Goal: Task Accomplishment & Management: Manage account settings

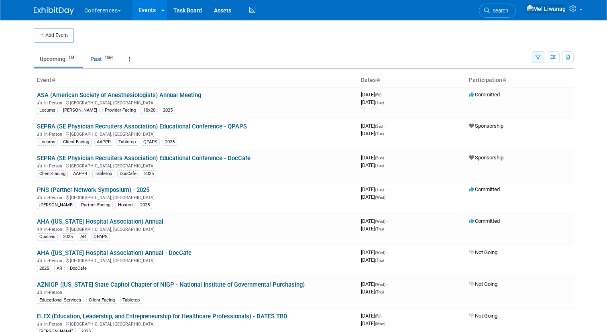
click at [539, 52] on button "button" at bounding box center [538, 57] width 12 height 12
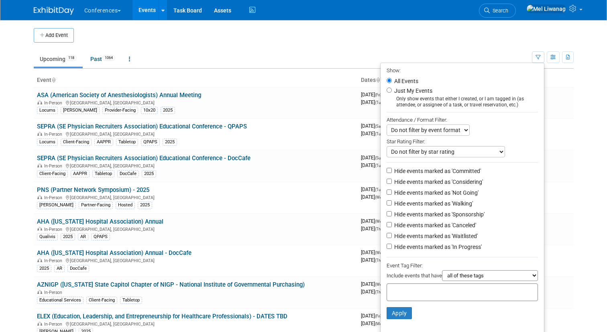
click at [421, 92] on label "Just My Events" at bounding box center [412, 91] width 40 height 8
click at [392, 92] on input "Just My Events" at bounding box center [388, 89] width 5 height 5
radio input "true"
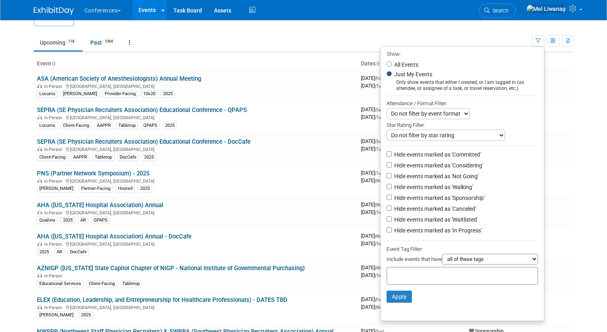
scroll to position [17, 0]
click at [446, 177] on label "Hide events marked as 'Not Going'" at bounding box center [435, 176] width 86 height 8
click at [392, 177] on input "Hide events marked as 'Not Going'" at bounding box center [388, 175] width 5 height 5
checkbox input "true"
click at [447, 218] on label "Hide events marked as 'Waitlisted'" at bounding box center [434, 219] width 85 height 8
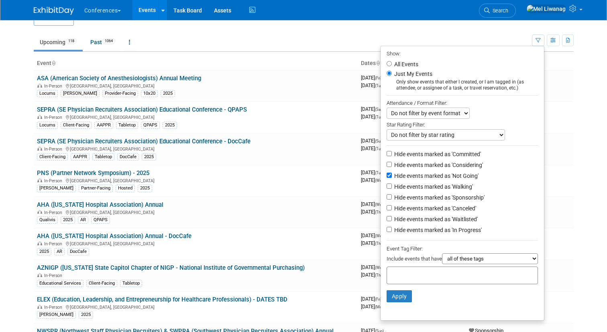
click at [392, 218] on input "Hide events marked as 'Waitlisted'" at bounding box center [388, 218] width 5 height 5
checkbox input "true"
click at [447, 212] on label "Hide events marked as 'Canceled'" at bounding box center [433, 208] width 83 height 8
click at [392, 210] on input "Hide events marked as 'Canceled'" at bounding box center [388, 207] width 5 height 5
checkbox input "true"
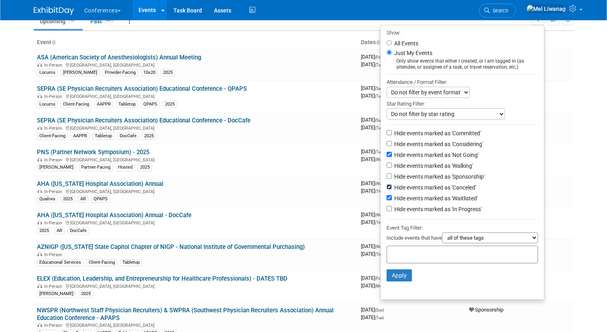
scroll to position [40, 0]
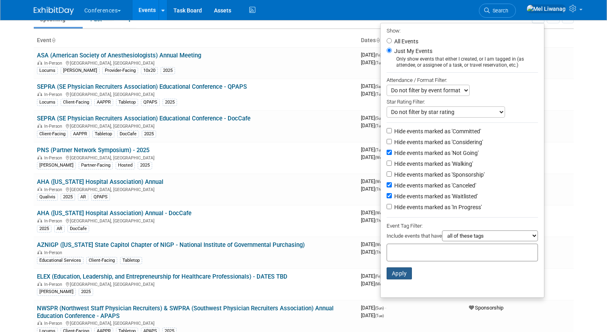
click at [392, 279] on button "Apply" at bounding box center [399, 273] width 26 height 12
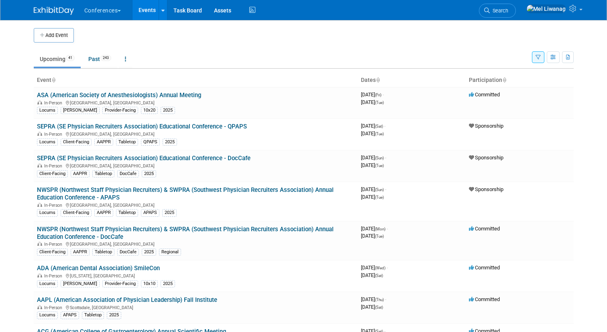
click at [180, 61] on ul "Upcoming 41 Past 243 All Events 284 Past and Upcoming Grouped Annually Events g…" at bounding box center [283, 60] width 498 height 18
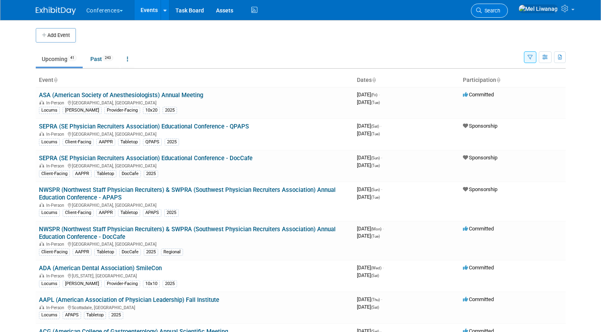
click at [508, 12] on link "Search" at bounding box center [489, 11] width 37 height 14
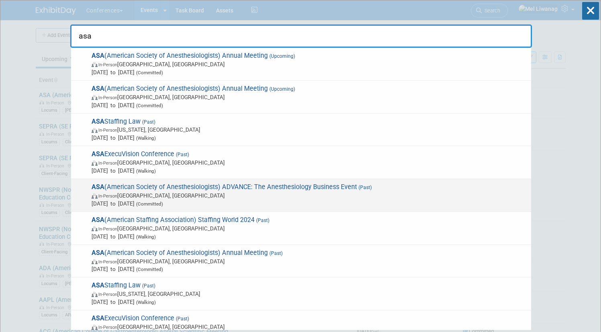
type input "asa"
click at [227, 194] on span "In-Person Atlanta, GA" at bounding box center [308, 195] width 435 height 8
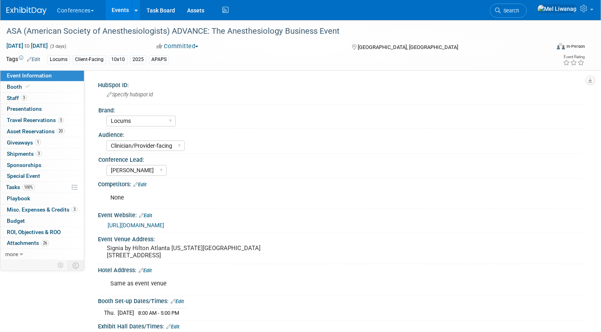
select select "Locums"
select select "Clinician/Provider-facing"
select select "[PERSON_NAME]"
click at [513, 7] on link "Search" at bounding box center [508, 11] width 37 height 14
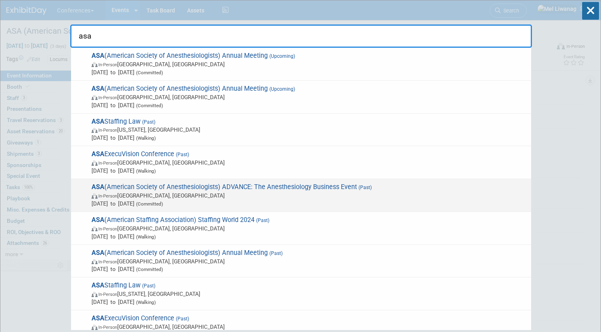
type input "asa"
click at [317, 191] on span "ASA (American Society of Anesthesiologists) ADVANCE: The Anesthesiology Busines…" at bounding box center [308, 195] width 438 height 24
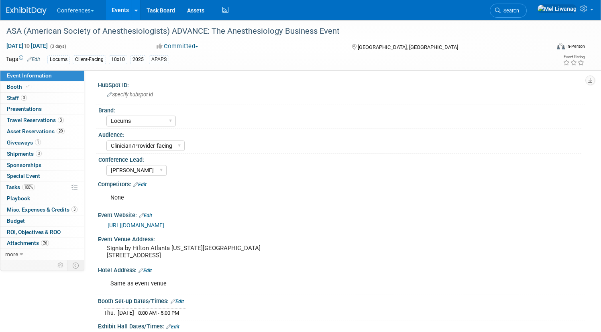
select select "Locums"
select select "Clinician/Provider-facing"
select select "[PERSON_NAME]"
click at [18, 253] on span "more" at bounding box center [11, 254] width 13 height 6
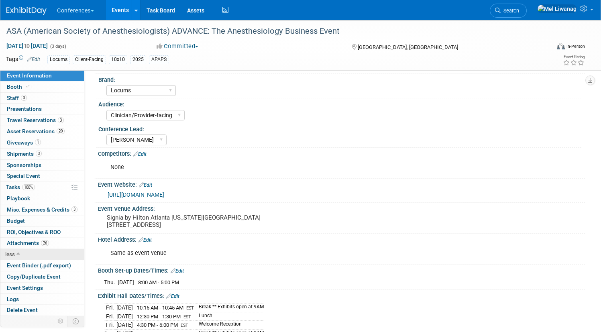
scroll to position [33, 0]
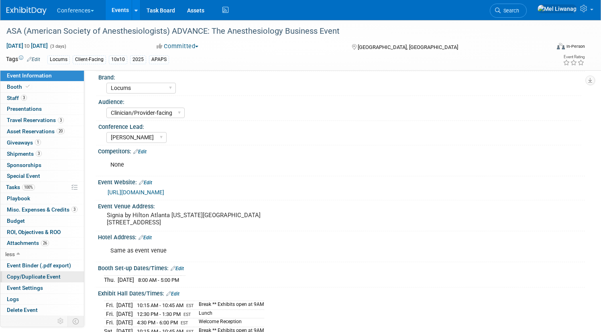
click at [61, 274] on span "Copy/Duplicate Event" at bounding box center [34, 276] width 54 height 6
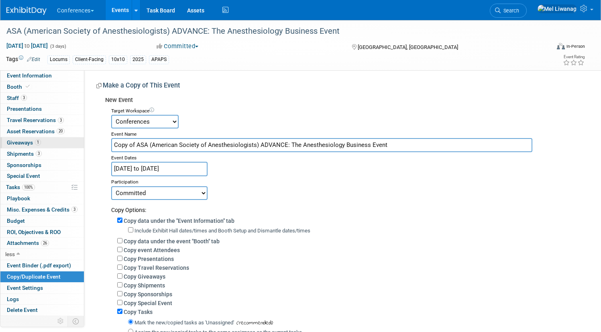
drag, startPoint x: 165, startPoint y: 142, endPoint x: 101, endPoint y: 139, distance: 63.9
click at [107, 141] on div "Event Information Event Info Booth Booth 3 Staff 3 Staff 0 Presentations 0 Pres…" at bounding box center [300, 212] width 601 height 385
type input "ASA (American Society of Anesthesiologists) ADVANCE: The Anesthesiology Busines…"
click at [178, 121] on select "Conferences Marketing Requests" at bounding box center [144, 122] width 67 height 14
click at [141, 115] on select "Conferences Marketing Requests" at bounding box center [144, 122] width 67 height 14
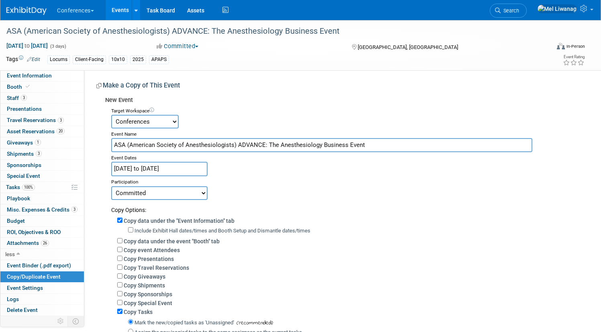
click at [187, 194] on select "Committed Considering Not Going Walking Sponsorship Canceled Waitlisted In Prog…" at bounding box center [159, 193] width 96 height 14
select select "2"
click at [141, 186] on select "Committed Considering Not Going Walking Sponsorship Canceled Waitlisted In Prog…" at bounding box center [159, 193] width 96 height 14
click at [199, 239] on label "Copy data under the event "Booth" tab" at bounding box center [172, 241] width 96 height 6
click at [122, 239] on input "Copy data under the event "Booth" tab" at bounding box center [119, 240] width 5 height 5
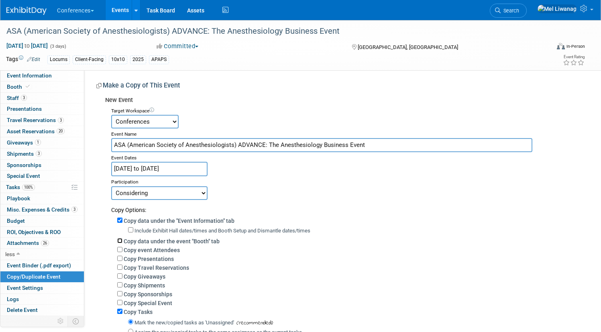
checkbox input "true"
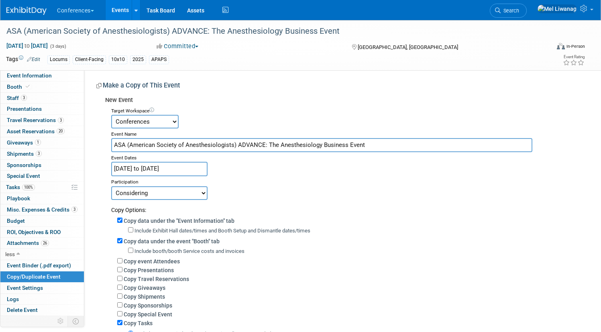
click at [189, 276] on label "Copy Travel Reservations" at bounding box center [156, 279] width 65 height 6
click at [122, 276] on input "Copy Travel Reservations" at bounding box center [119, 278] width 5 height 5
click at [189, 276] on label "Copy Travel Reservations" at bounding box center [156, 279] width 65 height 6
click at [122, 276] on input "Copy Travel Reservations" at bounding box center [119, 278] width 5 height 5
checkbox input "false"
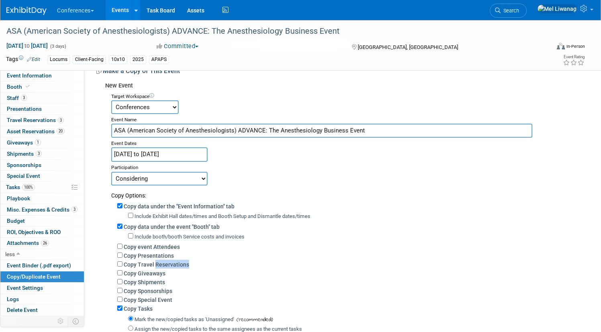
scroll to position [18, 0]
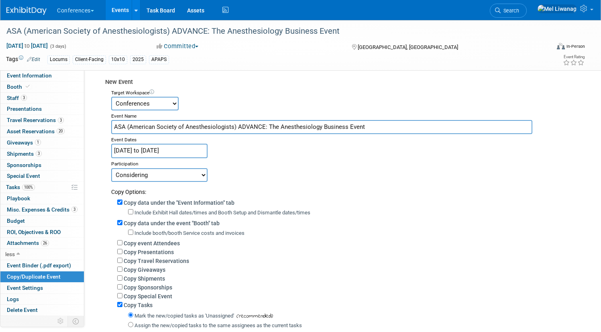
click at [165, 270] on label "Copy Giveaways" at bounding box center [145, 269] width 42 height 6
click at [122, 270] on input "Copy Giveaways" at bounding box center [119, 268] width 5 height 5
checkbox input "true"
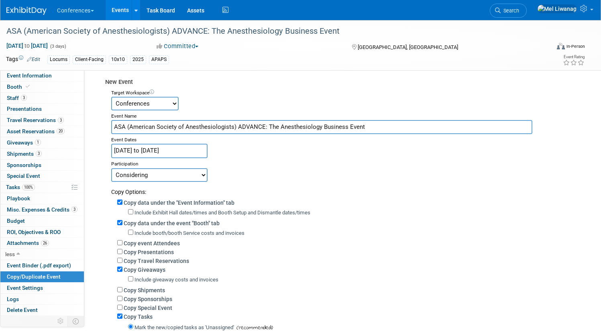
click at [165, 290] on label "Copy Shipments" at bounding box center [144, 290] width 41 height 6
click at [122, 290] on input "Copy Shipments" at bounding box center [119, 289] width 5 height 5
checkbox input "true"
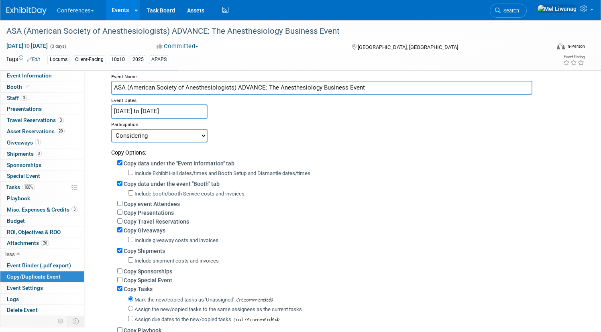
click at [189, 309] on label "Assign the new/copied tasks to the same assignees as the current tasks" at bounding box center [217, 309] width 167 height 6
click at [133, 309] on input "Assign the new/copied tasks to the same assignees as the current tasks" at bounding box center [130, 308] width 5 height 5
radio input "true"
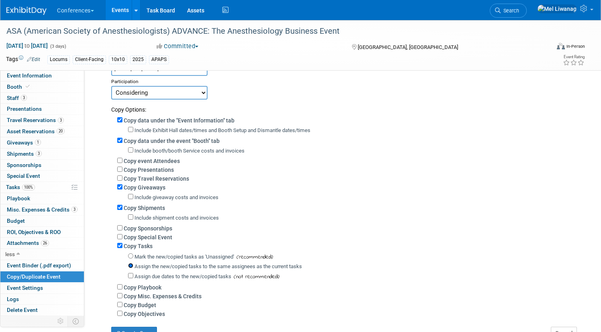
scroll to position [108, 0]
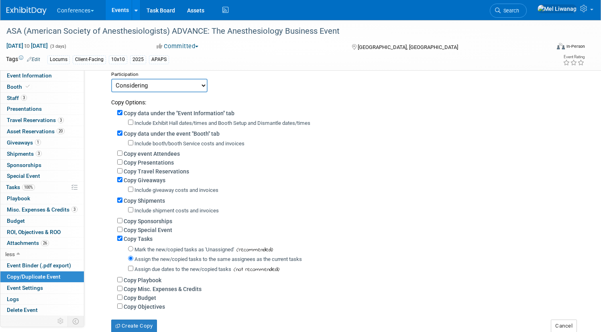
click at [191, 292] on label "Copy Misc. Expenses & Credits" at bounding box center [163, 289] width 78 height 6
click at [122, 291] on input "Copy Misc. Expenses & Credits" at bounding box center [119, 288] width 5 height 5
checkbox input "true"
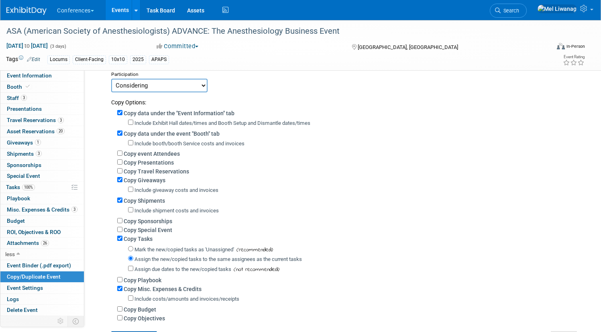
click at [156, 309] on label "Copy Budget" at bounding box center [140, 309] width 33 height 6
click at [122, 309] on input "Copy Budget" at bounding box center [119, 308] width 5 height 5
checkbox input "true"
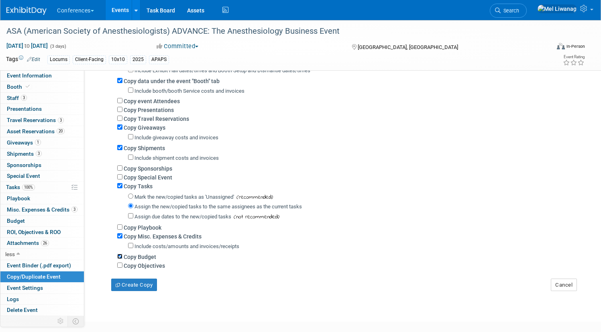
scroll to position [167, 0]
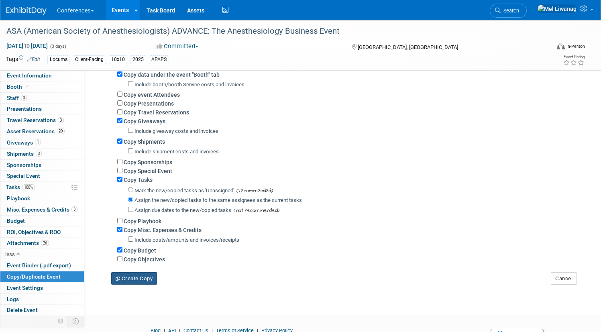
click at [157, 281] on button "Create Copy" at bounding box center [134, 278] width 46 height 13
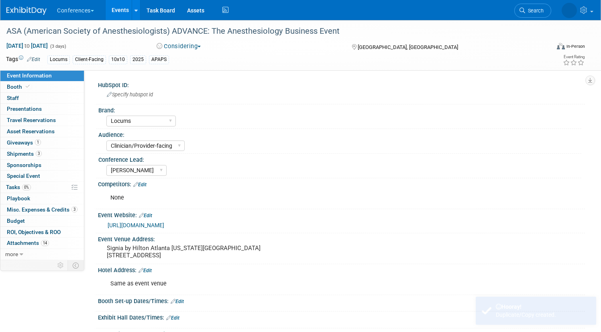
select select "Locums"
select select "Clinician/Provider-facing"
select select "[PERSON_NAME]"
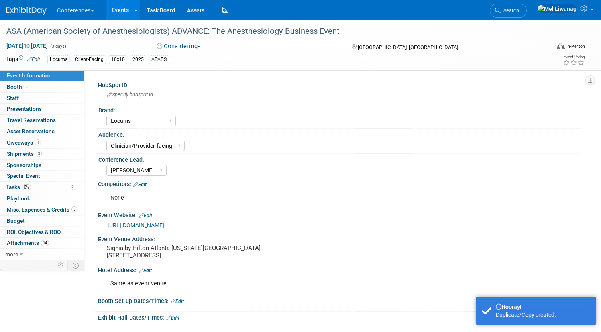
click at [178, 219] on div "https://www.asahq.org/advance/exhibitors-and-sponsors" at bounding box center [341, 224] width 475 height 11
click at [152, 215] on link "Edit" at bounding box center [145, 216] width 13 height 6
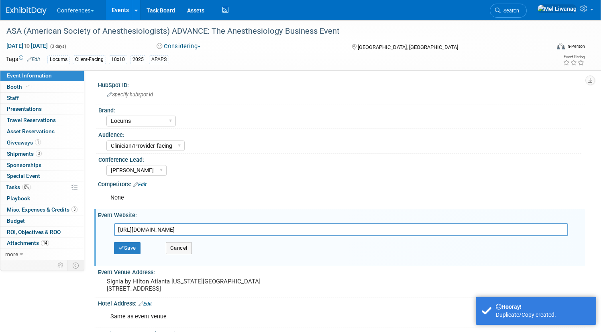
drag, startPoint x: 300, startPoint y: 230, endPoint x: 0, endPoint y: 225, distance: 299.8
click at [0, 225] on div "ASA (American Society of Anesthesiologists) ADVANCE: The Anesthesiology Busines…" at bounding box center [300, 257] width 601 height 475
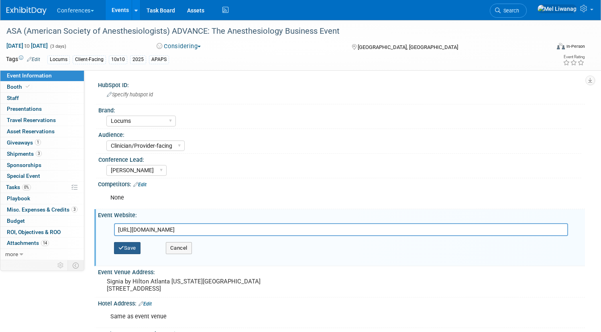
type input "https://www.asahq.org/advance/education/event-schedule"
click at [140, 253] on button "Save" at bounding box center [127, 248] width 26 height 12
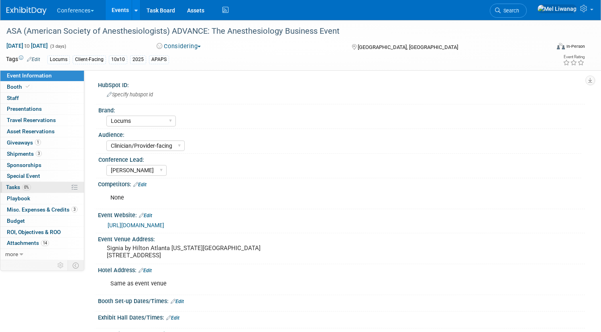
click at [49, 192] on link "0% Tasks 0%" at bounding box center [41, 187] width 83 height 11
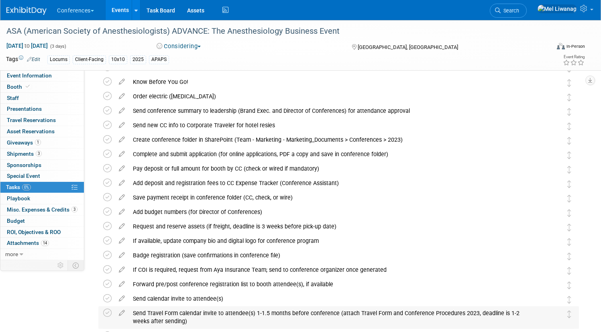
scroll to position [94, 0]
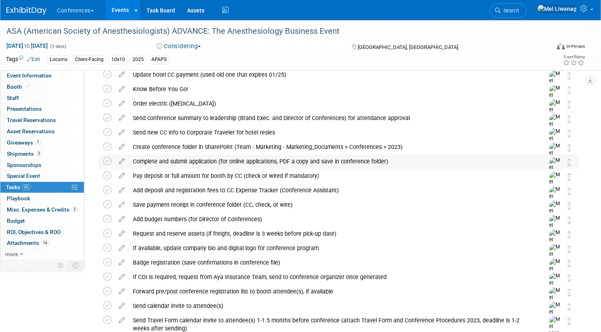
click at [234, 159] on div "Complete and submit application (for online applications, PDF a copy and save i…" at bounding box center [331, 161] width 404 height 14
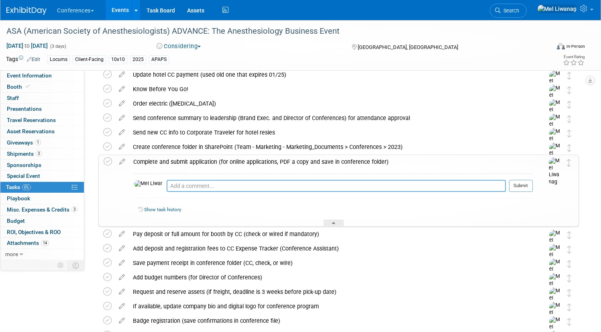
click at [209, 186] on textarea at bounding box center [336, 186] width 339 height 12
type textarea "10/11: Emailed organizer for exhibitor list/floorplan"
click at [509, 184] on button "Submit" at bounding box center [521, 186] width 24 height 12
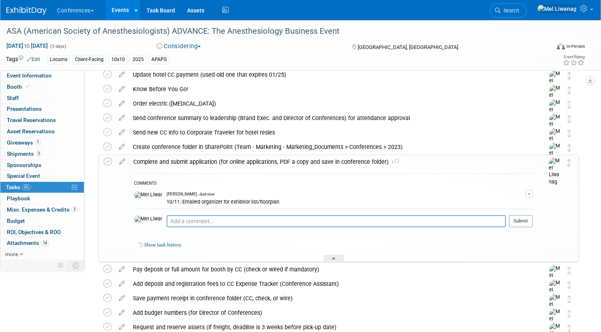
click at [364, 170] on div "COMMENTS Mel Liwanag - Just now 10/11: Emailed organizer for exhibitor list/flo…" at bounding box center [330, 215] width 403 height 93
click at [354, 159] on div "Complete and submit application (for online applications, PDF a copy and save i…" at bounding box center [330, 162] width 403 height 14
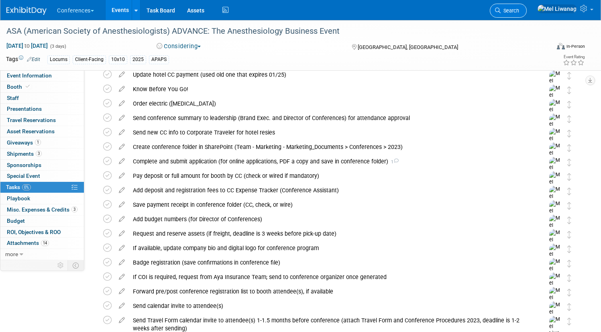
click at [519, 16] on link "Search" at bounding box center [508, 11] width 37 height 14
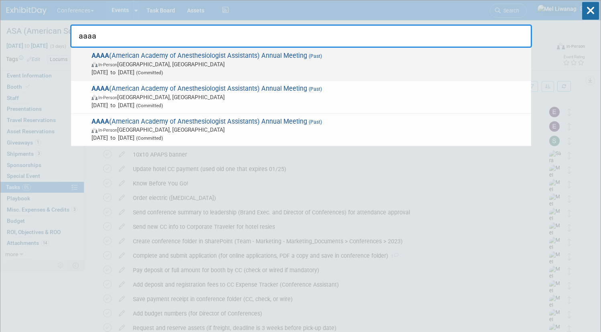
type input "aaaa"
click at [304, 69] on span "Mar 26, 2025 to Mar 30, 2025 (Committed)" at bounding box center [308, 72] width 435 height 8
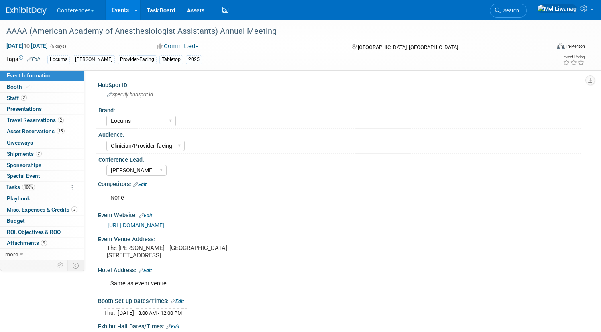
select select "Locums"
select select "Clinician/Provider-facing"
select select "[PERSON_NAME]"
click at [23, 254] on icon at bounding box center [22, 255] width 4 height 6
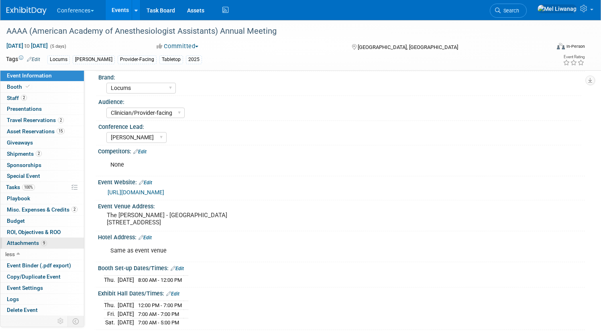
scroll to position [37, 0]
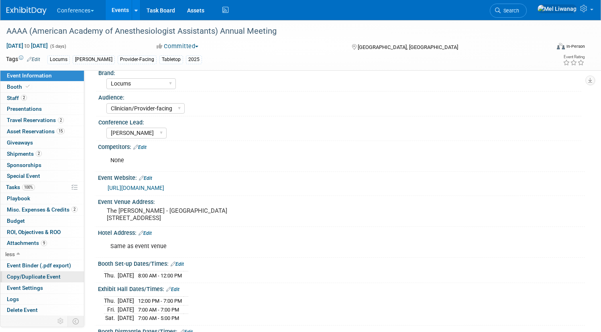
click at [60, 278] on span "Copy/Duplicate Event" at bounding box center [34, 276] width 54 height 6
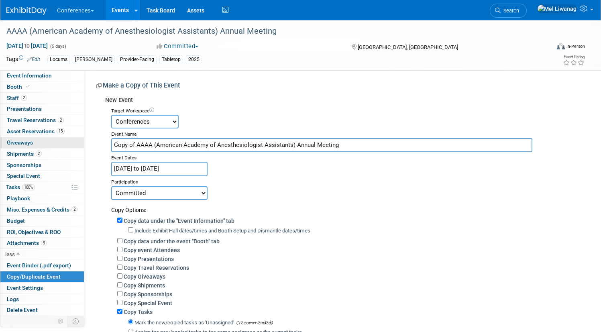
drag, startPoint x: 166, startPoint y: 144, endPoint x: 103, endPoint y: 140, distance: 63.2
click at [103, 140] on div "Event Information Event Info Booth Booth 2 Staff 2 Staff 0 Presentations 0 Pres…" at bounding box center [300, 212] width 601 height 385
type input "AAAA (American Academy of Anesthesiologist Assistants) Annual Meeting"
click at [189, 170] on input "Mar 26, 2025 to Mar 30, 2025" at bounding box center [159, 169] width 96 height 14
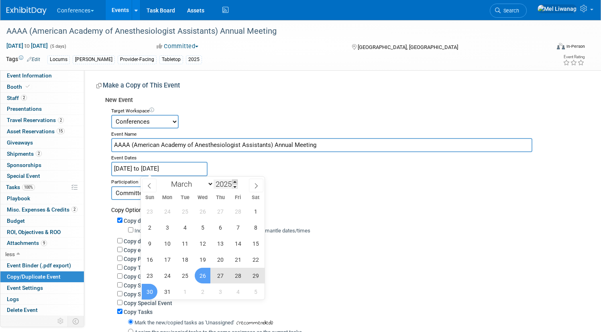
click at [236, 182] on span at bounding box center [235, 181] width 6 height 5
type input "2026"
click at [254, 189] on span at bounding box center [256, 186] width 14 height 14
select select "3"
click at [224, 228] on span "9" at bounding box center [220, 228] width 16 height 16
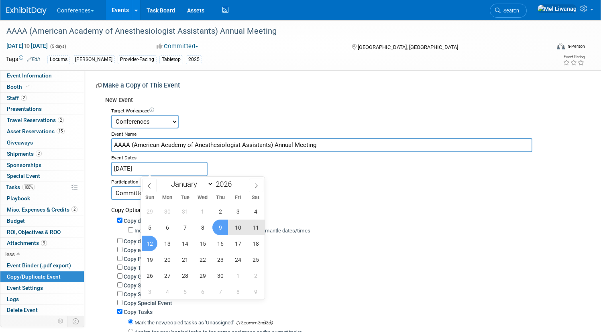
click at [146, 247] on span "12" at bounding box center [150, 244] width 16 height 16
type input "[DATE] to [DATE]"
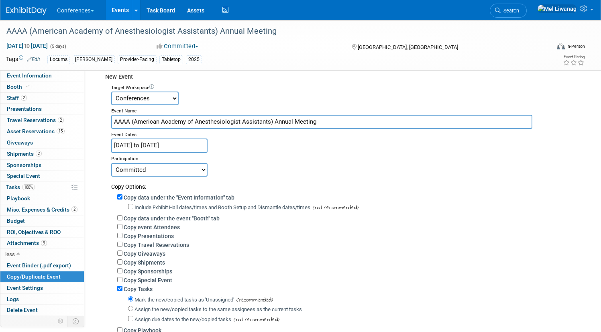
scroll to position [35, 0]
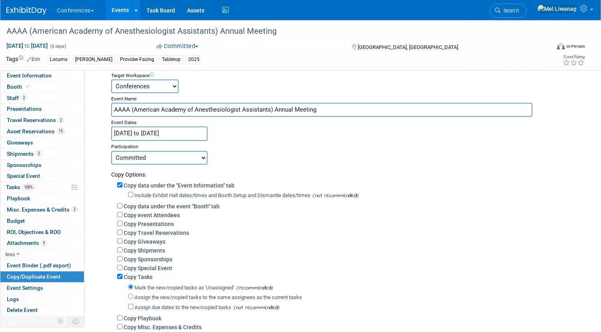
click at [207, 153] on select "Committed Considering Not Going Walking Sponsorship Canceled Waitlisted In Prog…" at bounding box center [159, 158] width 96 height 14
select select "105"
click at [141, 151] on select "Committed Considering Not Going Walking Sponsorship Canceled Waitlisted In Prog…" at bounding box center [159, 158] width 96 height 14
click at [219, 207] on label "Copy data under the event "Booth" tab" at bounding box center [172, 206] width 96 height 6
click at [122, 207] on input "Copy data under the event "Booth" tab" at bounding box center [119, 205] width 5 height 5
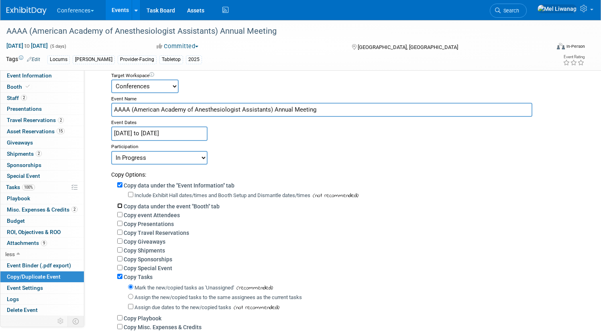
checkbox input "true"
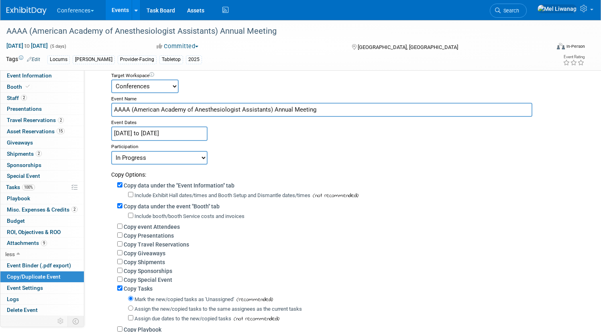
click at [194, 252] on div "Copy Giveaways" at bounding box center [347, 252] width 461 height 9
click at [165, 252] on label "Copy Giveaways" at bounding box center [145, 253] width 42 height 6
click at [122, 252] on input "Copy Giveaways" at bounding box center [119, 252] width 5 height 5
checkbox input "true"
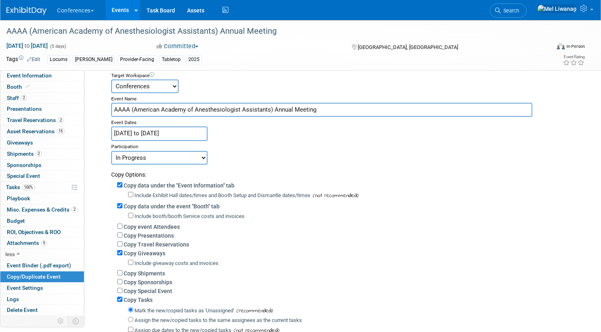
click at [165, 276] on label "Copy Shipments" at bounding box center [144, 273] width 41 height 6
click at [122, 275] on input "Copy Shipments" at bounding box center [119, 272] width 5 height 5
checkbox input "true"
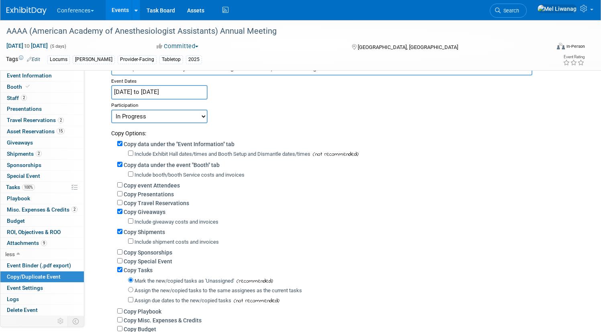
click at [197, 293] on label "Assign the new/copied tasks to the same assignees as the current tasks" at bounding box center [217, 290] width 167 height 6
click at [133, 292] on input "Assign the new/copied tasks to the same assignees as the current tasks" at bounding box center [130, 289] width 5 height 5
radio input "true"
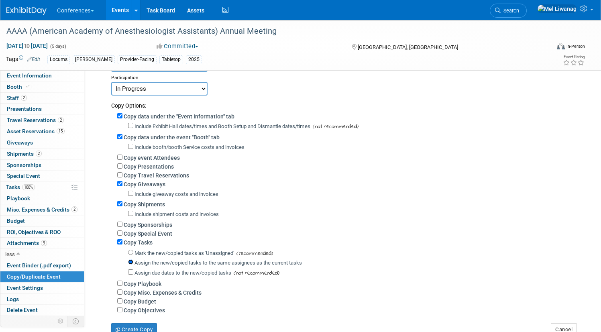
scroll to position [112, 0]
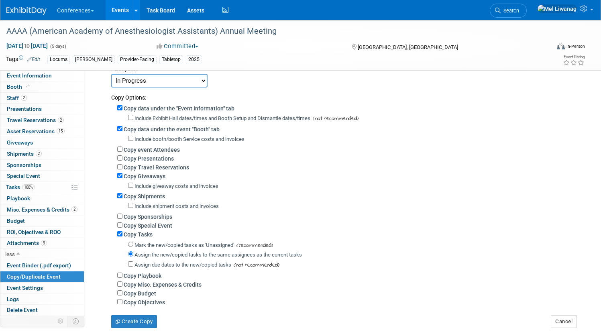
click at [199, 284] on label "Copy Misc. Expenses & Credits" at bounding box center [163, 284] width 78 height 6
click at [122, 284] on input "Copy Misc. Expenses & Credits" at bounding box center [119, 283] width 5 height 5
checkbox input "true"
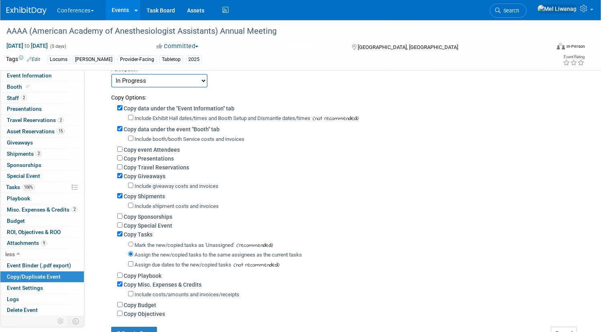
click at [156, 306] on label "Copy Budget" at bounding box center [140, 305] width 33 height 6
click at [122, 306] on input "Copy Budget" at bounding box center [119, 304] width 5 height 5
checkbox input "true"
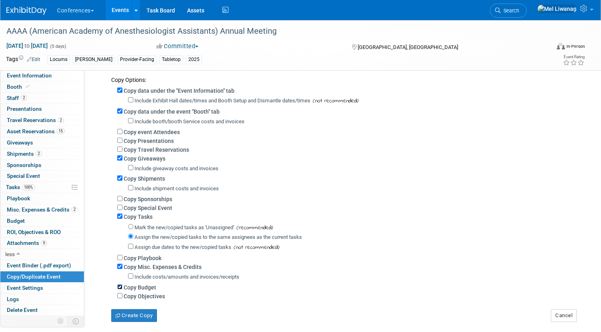
scroll to position [134, 0]
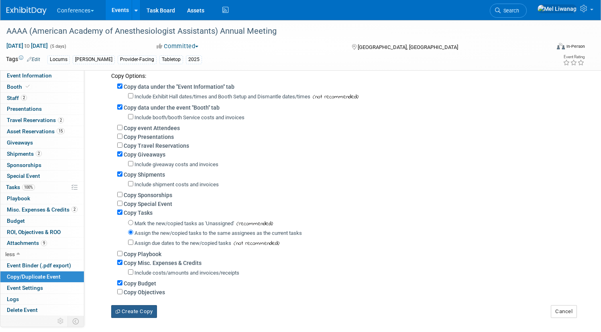
click at [157, 311] on button "Create Copy" at bounding box center [134, 311] width 46 height 13
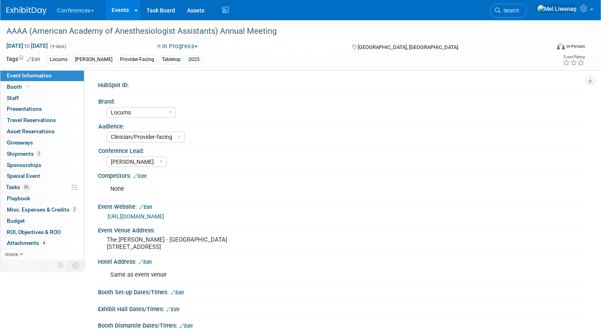
select select "Locums"
select select "Clinician/Provider-facing"
select select "[PERSON_NAME]"
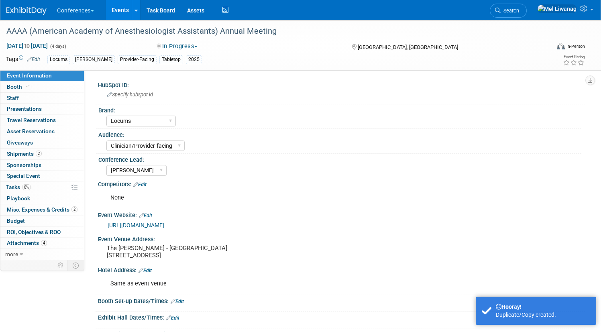
click at [40, 59] on link "Edit" at bounding box center [33, 60] width 13 height 6
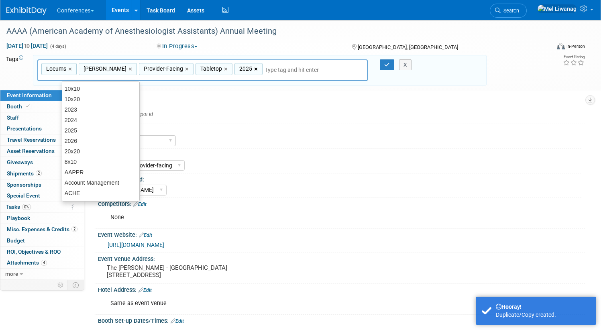
click at [259, 68] on link "×" at bounding box center [256, 69] width 5 height 9
type input "Locums, [PERSON_NAME], Provider-Facing, Tabletop"
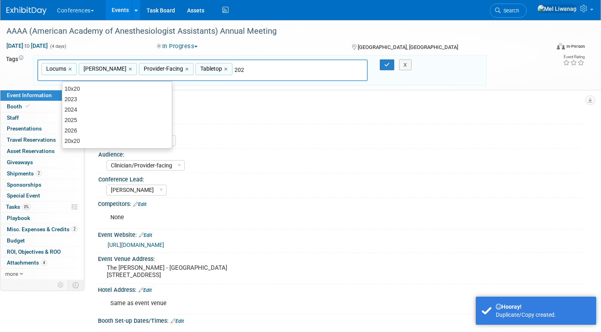
type input "2026"
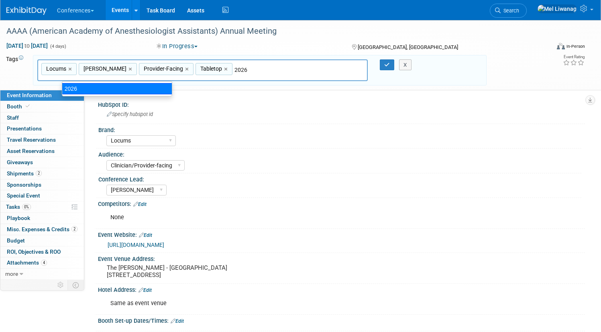
click at [127, 87] on div "2026" at bounding box center [117, 88] width 110 height 11
type input "Locums, [PERSON_NAME], Provider-Facing, Tabletop, 2026"
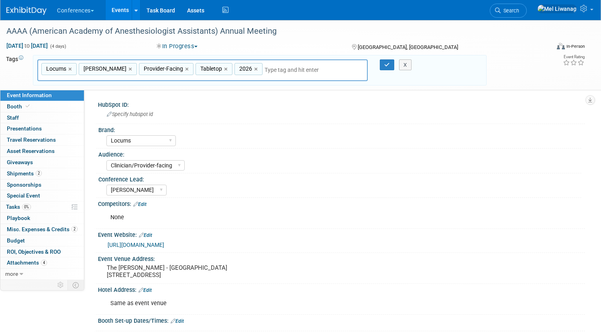
click at [390, 65] on div "X" at bounding box center [409, 64] width 38 height 11
click at [380, 63] on button "button" at bounding box center [387, 64] width 14 height 11
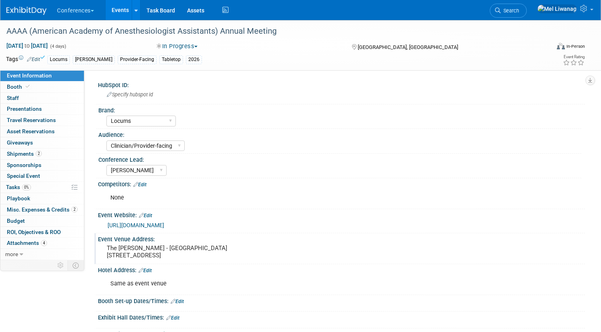
click at [199, 250] on pre "The [PERSON_NAME] - [GEOGRAPHIC_DATA] [STREET_ADDRESS]" at bounding box center [199, 251] width 185 height 14
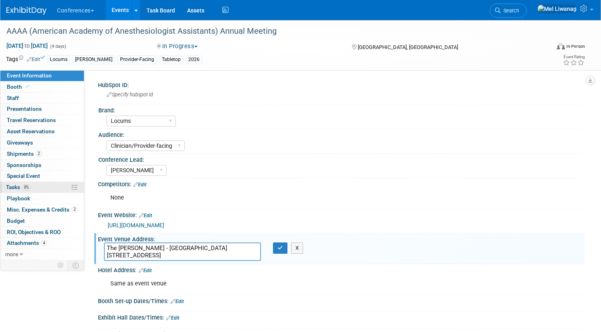
drag, startPoint x: 259, startPoint y: 256, endPoint x: 42, endPoint y: 192, distance: 225.9
click at [42, 194] on div "Event Information Event Info Booth Booth 0 Staff 0 Staff 0 Presentations 0 Pres…" at bounding box center [300, 229] width 601 height 418
type textarea "[GEOGRAPHIC_DATA], [GEOGRAPHIC_DATA]"
click at [287, 252] on button "button" at bounding box center [280, 247] width 14 height 11
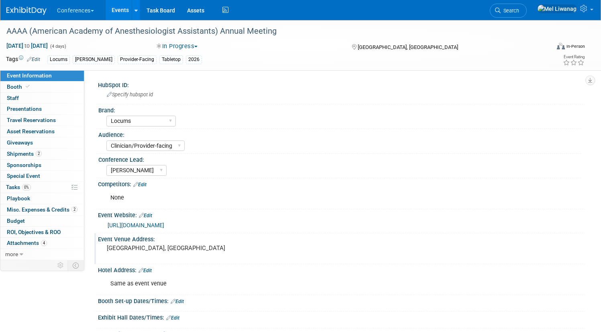
click at [152, 214] on link "Edit" at bounding box center [145, 216] width 13 height 6
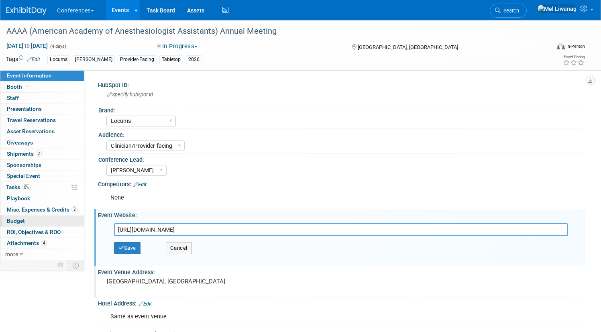
drag, startPoint x: 278, startPoint y: 231, endPoint x: 51, endPoint y: 223, distance: 226.9
click at [51, 223] on div "Event Information Event Info Booth Booth 0 Staff 0 Staff 0 Presentations 0 Pres…" at bounding box center [300, 245] width 601 height 451
type input "[URL][DOMAIN_NAME]"
click at [140, 245] on button "Save" at bounding box center [127, 248] width 26 height 12
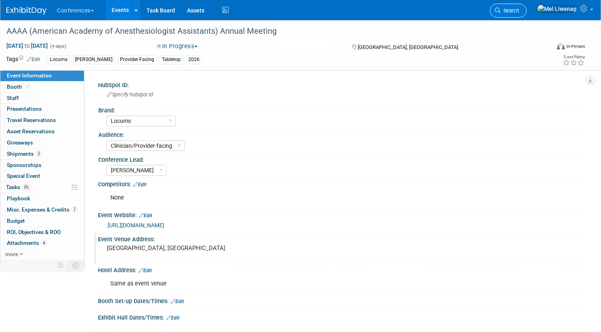
click at [519, 10] on span "Search" at bounding box center [509, 11] width 18 height 6
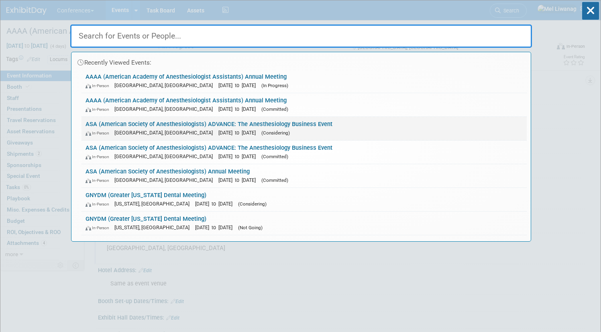
click at [218, 134] on span "[DATE] to [DATE]" at bounding box center [238, 133] width 41 height 6
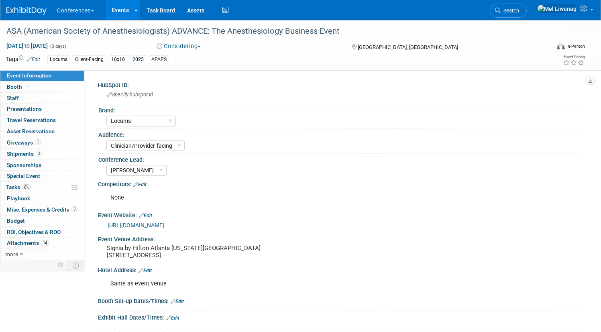
select select "Locums"
select select "Clinician/Provider-facing"
select select "Mel"
click at [40, 59] on link "Edit" at bounding box center [33, 60] width 13 height 6
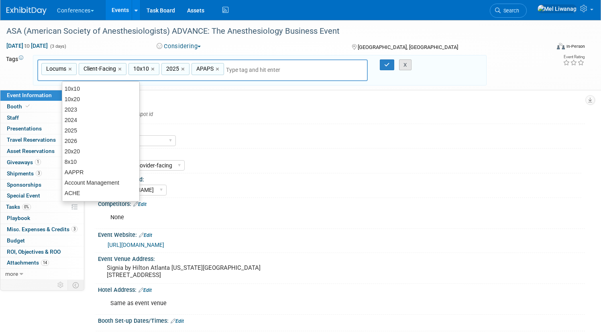
click at [400, 68] on button "X" at bounding box center [405, 64] width 12 height 11
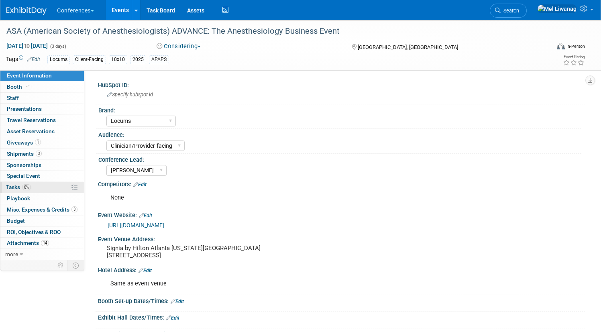
click at [84, 191] on link "0% Tasks 0%" at bounding box center [41, 187] width 83 height 11
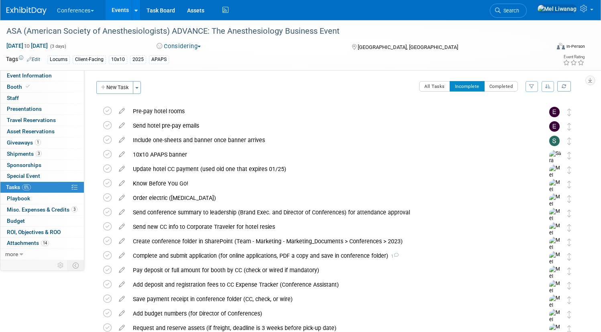
click at [40, 59] on link "Edit" at bounding box center [33, 60] width 13 height 6
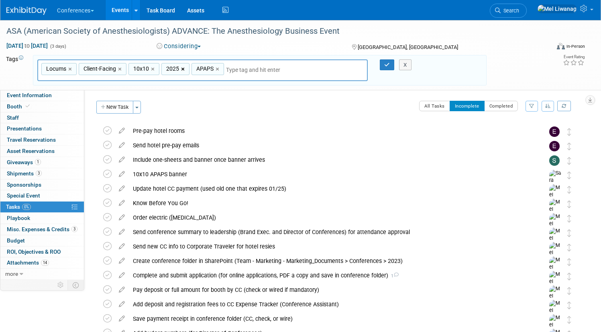
click at [186, 69] on link "×" at bounding box center [183, 69] width 5 height 9
type input "Locums, Client-Facing, 10x10, APAPS"
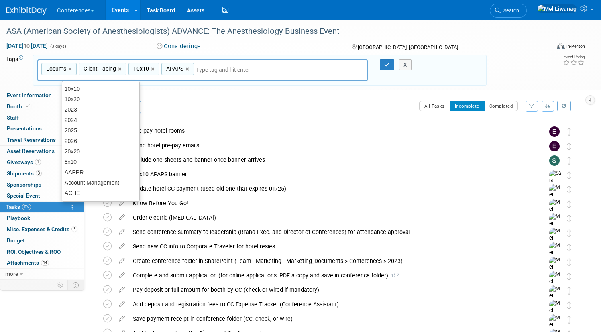
click at [242, 69] on input "text" at bounding box center [252, 70] width 112 height 8
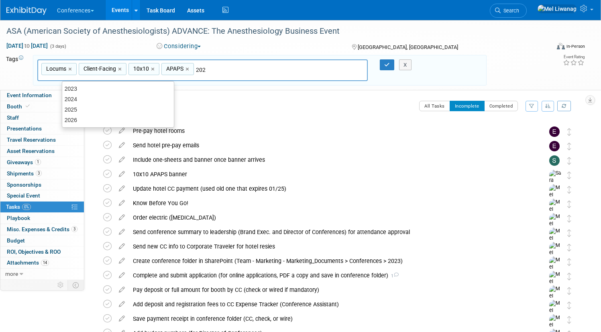
type input "2026"
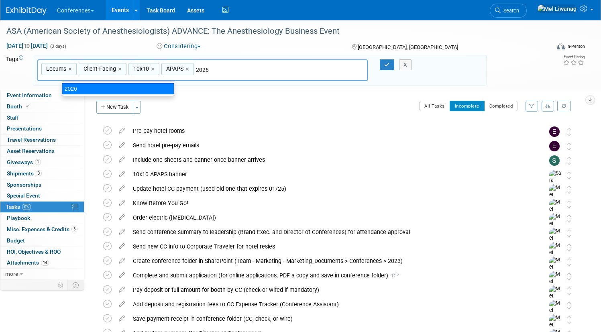
click at [121, 86] on div "2026" at bounding box center [118, 88] width 112 height 11
type input "Locums, Client-Facing, 10x10, APAPS, 2026"
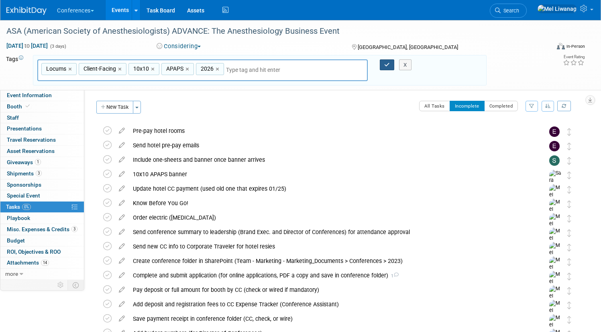
click at [384, 66] on icon "button" at bounding box center [387, 64] width 6 height 5
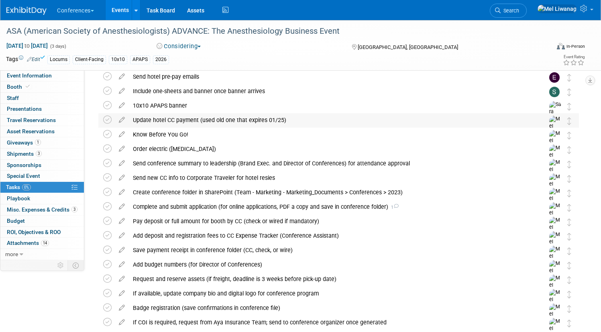
scroll to position [50, 0]
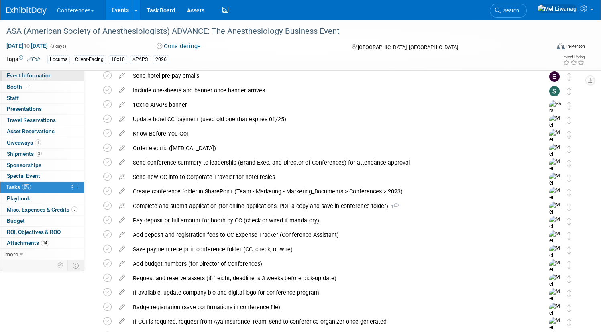
click at [65, 71] on link "Event Information" at bounding box center [41, 75] width 83 height 11
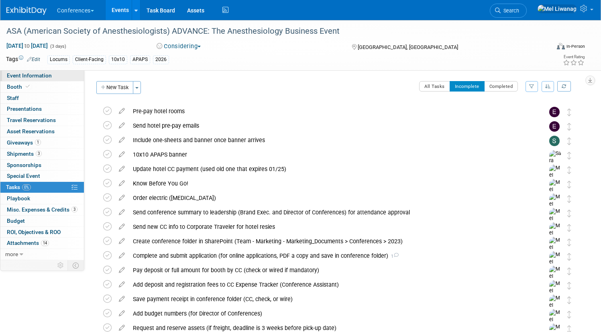
select select "Locums"
select select "Clinician/Provider-facing"
select select "Mel"
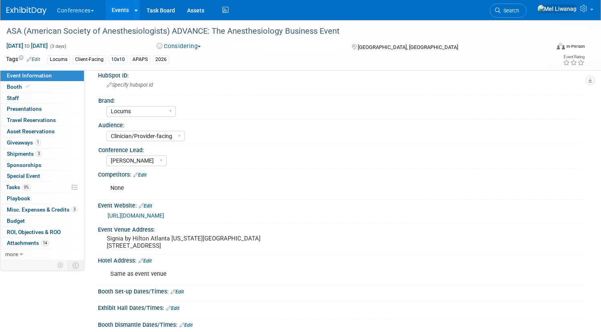
scroll to position [16, 0]
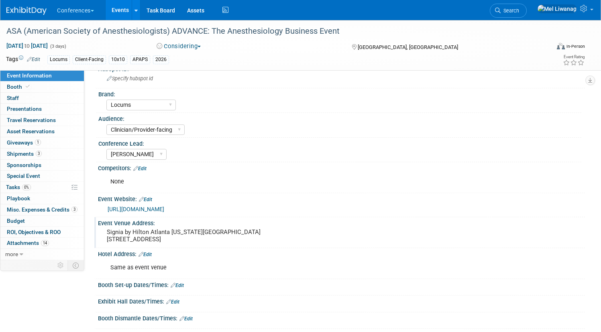
click at [208, 232] on pre "Signia by Hilton Atlanta Georgia World Congress Center 159 Northside Dr. NW, At…" at bounding box center [199, 235] width 185 height 14
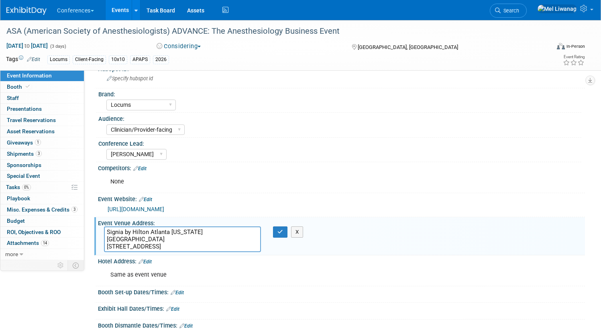
click at [269, 253] on div "Event Venue Address: Signia by Hilton Atlanta Georgia World Congress Center 159…" at bounding box center [339, 236] width 490 height 38
drag, startPoint x: 261, startPoint y: 248, endPoint x: 0, endPoint y: 123, distance: 289.9
click at [0, 123] on div "ASA (American Society of Anesthesiologists) ADVANCE: The Anesthesiology Busines…" at bounding box center [300, 228] width 601 height 449
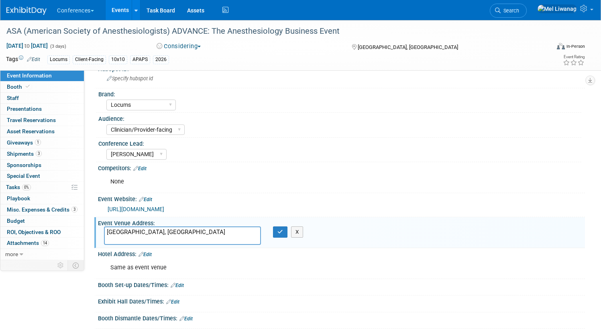
type textarea "[GEOGRAPHIC_DATA], [GEOGRAPHIC_DATA]"
click at [294, 239] on div "Las Vegas, NV X" at bounding box center [199, 235] width 203 height 18
click at [283, 231] on icon "button" at bounding box center [280, 231] width 6 height 5
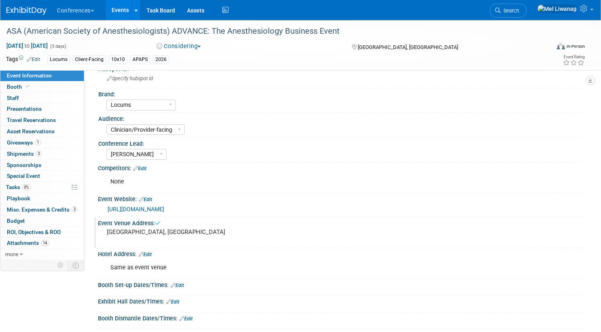
scroll to position [0, 0]
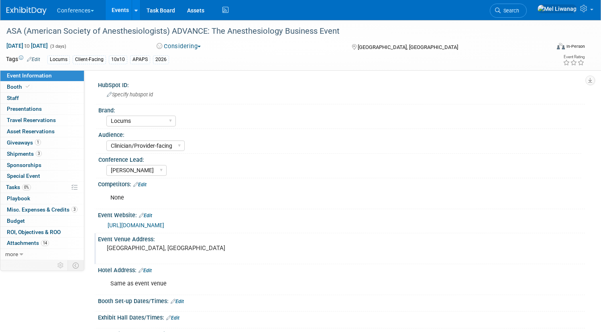
click at [146, 185] on link "Edit" at bounding box center [139, 185] width 13 height 6
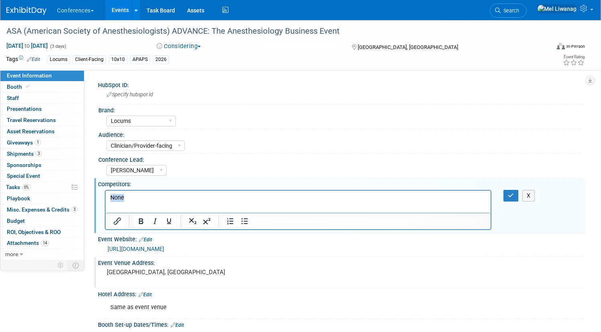
drag, startPoint x: 132, startPoint y: 196, endPoint x: 88, endPoint y: 196, distance: 43.7
click at [106, 196] on html "None" at bounding box center [298, 195] width 385 height 11
click at [497, 195] on div "X" at bounding box center [516, 196] width 39 height 12
click at [503, 195] on button "button" at bounding box center [510, 196] width 15 height 12
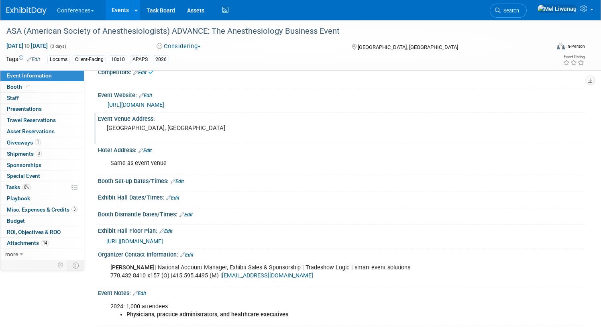
scroll to position [122, 0]
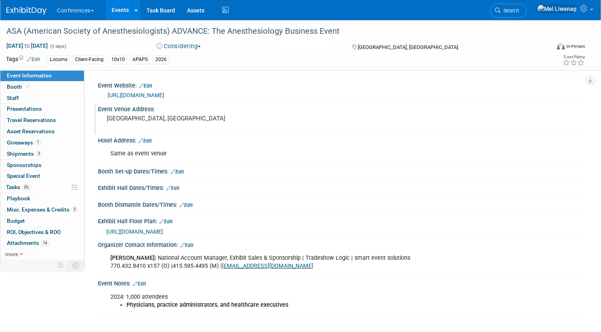
click at [193, 244] on link "Edit" at bounding box center [186, 245] width 13 height 6
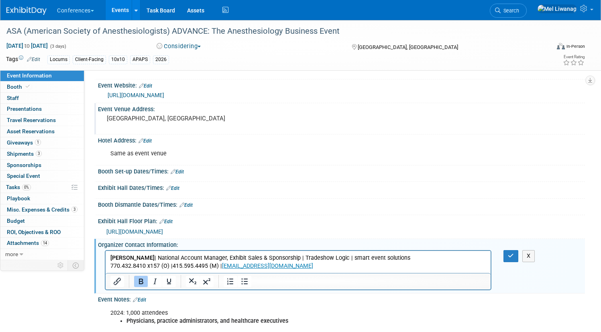
scroll to position [0, 0]
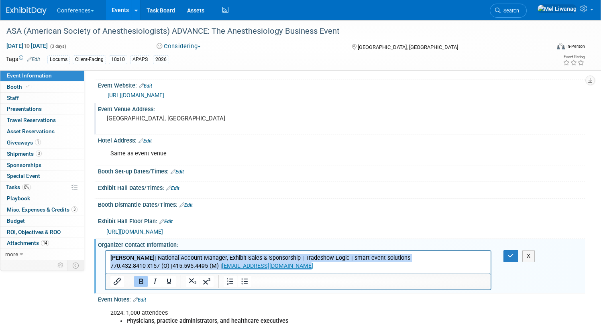
drag, startPoint x: 342, startPoint y: 265, endPoint x: 66, endPoint y: 213, distance: 280.9
click at [106, 251] on html "Christine Carchia | National Account Manager, Exhibit Sales & Sponsorship | Tra…" at bounding box center [298, 260] width 385 height 19
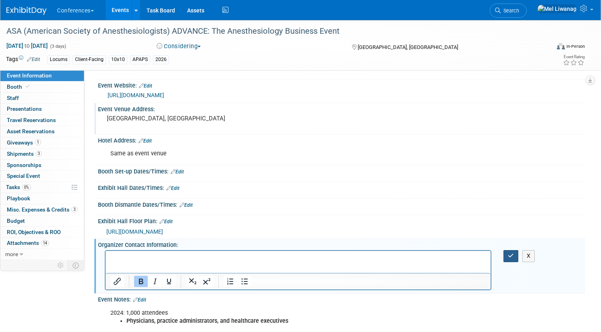
click at [508, 253] on icon "button" at bounding box center [511, 256] width 6 height 6
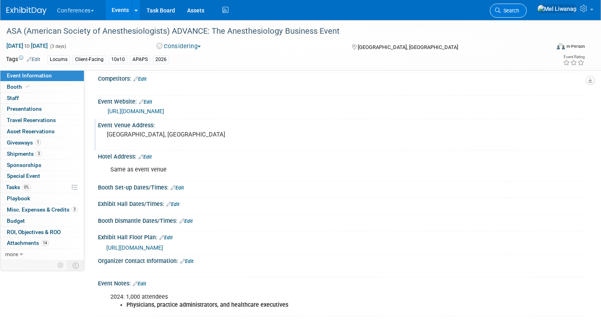
click at [511, 13] on span "Search" at bounding box center [509, 11] width 18 height 6
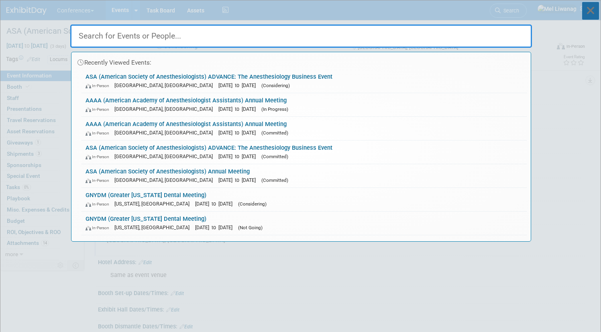
click at [588, 10] on icon at bounding box center [590, 11] width 17 height 18
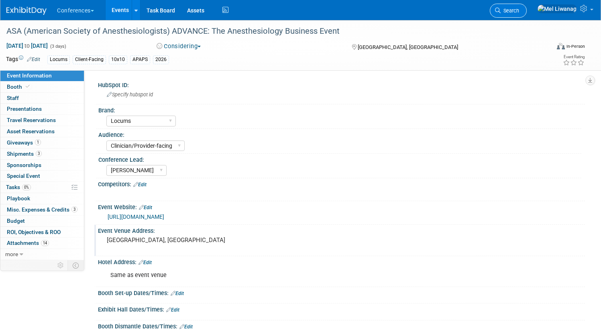
click at [512, 10] on span "Search" at bounding box center [509, 11] width 18 height 6
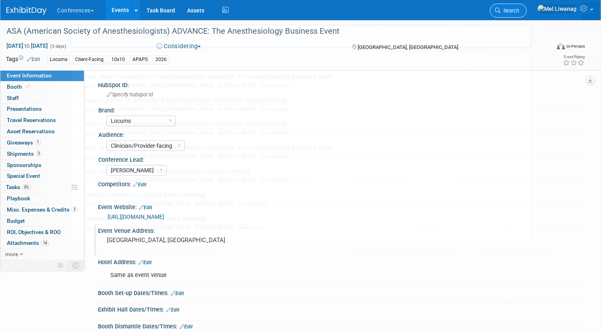
type input "a"
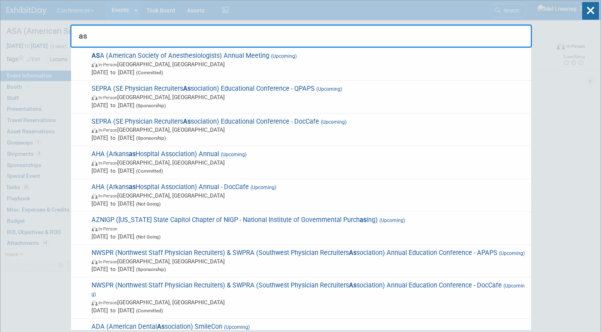
type input "a"
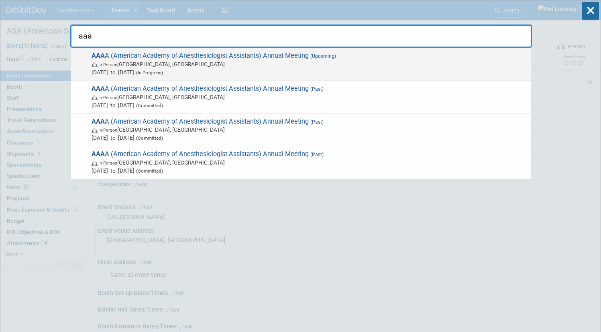
type input "aaa"
click at [126, 63] on span "In-Person Denver, CO" at bounding box center [308, 64] width 435 height 8
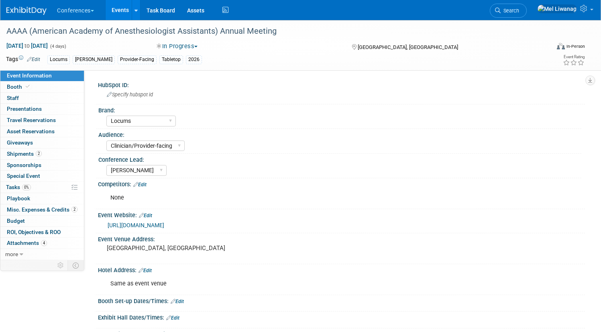
select select "Locums"
select select "Clinician/Provider-facing"
select select "[PERSON_NAME]"
click at [49, 15] on div "Conferences Explore: My Workspaces 2 Go to Workspace: Conferences Marketing Req…" at bounding box center [295, 10] width 578 height 20
click at [47, 8] on img at bounding box center [26, 11] width 40 height 8
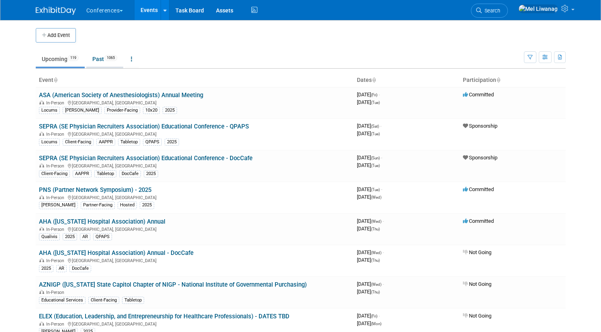
click at [113, 61] on link "Past 1065" at bounding box center [104, 58] width 37 height 15
click at [163, 98] on link "ASA (American Society of Anesthesiologists) Annual Meeting" at bounding box center [121, 94] width 164 height 7
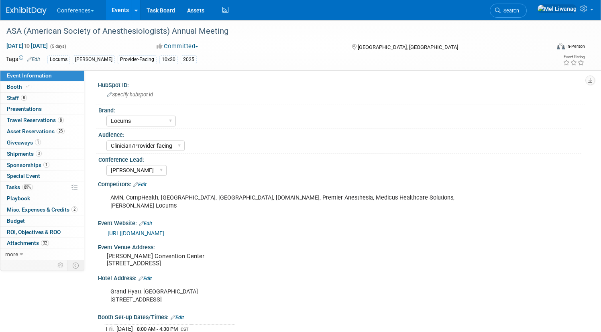
select select "Locums"
select select "Clinician/Provider-facing"
select select "[PERSON_NAME]"
click at [60, 83] on link "Booth" at bounding box center [41, 86] width 83 height 11
select select "10'x20'"
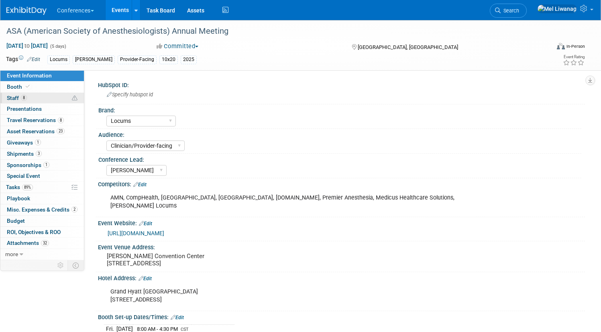
select select "Yes"
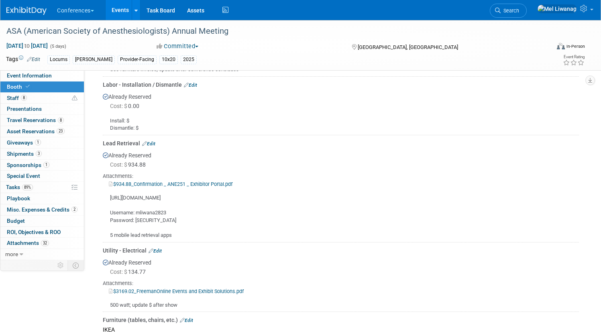
scroll to position [514, 0]
click at [221, 185] on link "$934.88_Confirmation _ ANE251 _ Exhibitor Portal.pdf" at bounding box center [171, 185] width 124 height 6
click at [281, 147] on div "Lead Retrieval Edit" at bounding box center [341, 144] width 476 height 8
click at [305, 106] on div "Cost: $ 0.00" at bounding box center [344, 107] width 469 height 8
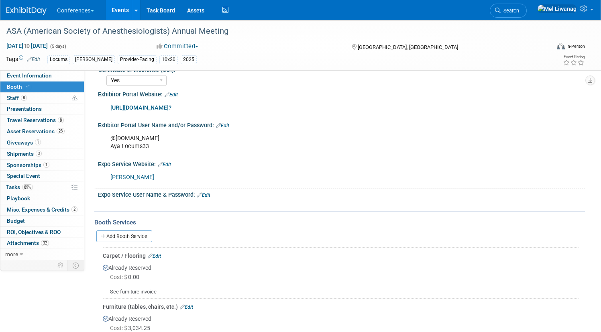
scroll to position [0, 0]
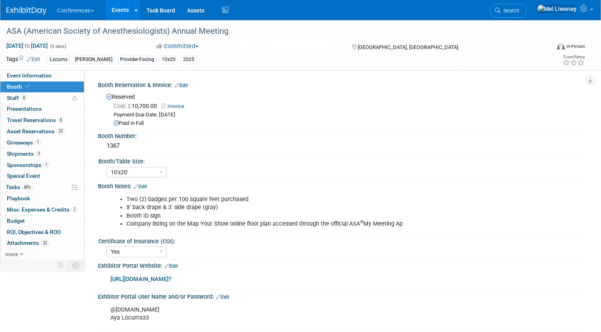
click at [62, 16] on div "Conferences Explore: My Workspaces 2 Go to Workspace: Conferences Marketing Req…" at bounding box center [295, 10] width 578 height 20
click at [47, 8] on img at bounding box center [26, 11] width 40 height 8
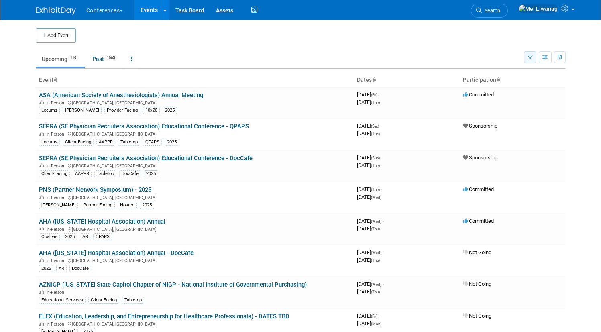
click at [531, 60] on button "button" at bounding box center [530, 57] width 12 height 12
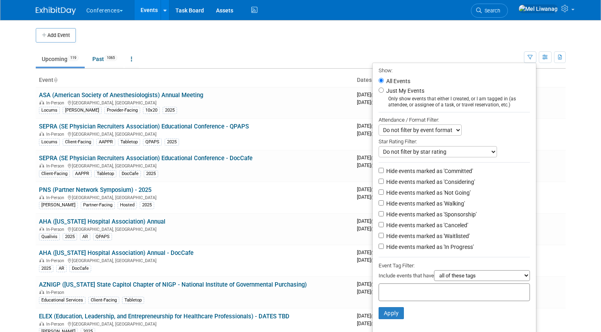
click at [401, 91] on label "Just My Events" at bounding box center [404, 91] width 40 height 8
click at [384, 91] on input "Just My Events" at bounding box center [380, 89] width 5 height 5
radio input "true"
click at [432, 193] on label "Hide events marked as 'Not Going'" at bounding box center [427, 193] width 86 height 8
click at [384, 193] on input "Hide events marked as 'Not Going'" at bounding box center [380, 191] width 5 height 5
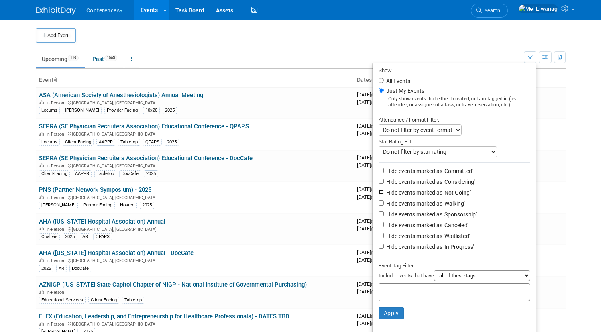
checkbox input "true"
click at [435, 240] on label "Hide events marked as 'Waitlisted'" at bounding box center [426, 236] width 85 height 8
click at [384, 238] on input "Hide events marked as 'Waitlisted'" at bounding box center [380, 235] width 5 height 5
checkbox input "true"
click at [435, 231] on li "Hide events marked as 'Canceled'" at bounding box center [453, 225] width 163 height 11
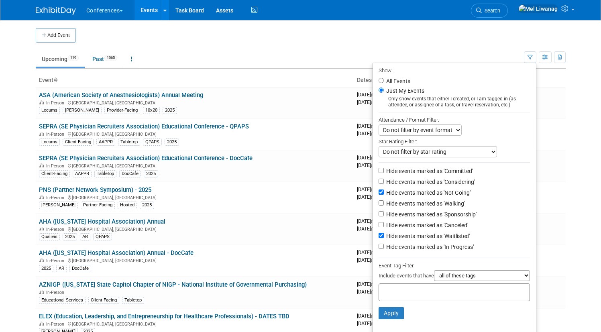
click at [417, 227] on label "Hide events marked as 'Canceled'" at bounding box center [425, 225] width 83 height 8
click at [384, 227] on input "Hide events marked as 'Canceled'" at bounding box center [380, 224] width 5 height 5
checkbox input "true"
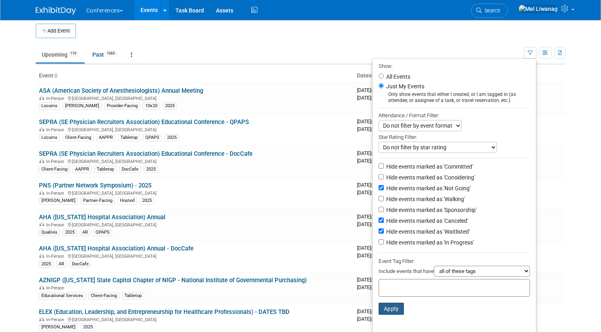
click at [400, 305] on button "Apply" at bounding box center [391, 309] width 26 height 12
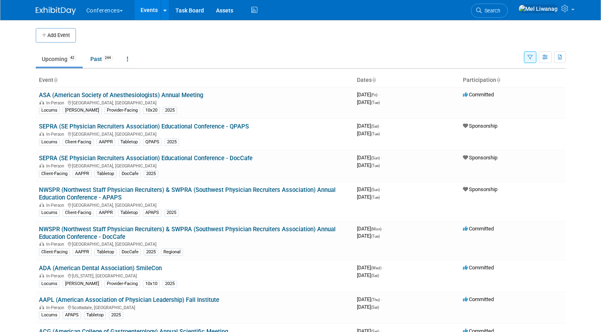
click at [487, 43] on td "Upcoming 42 Past 244 All Events 286 Past and Upcoming Grouped Annually Events g…" at bounding box center [280, 56] width 488 height 26
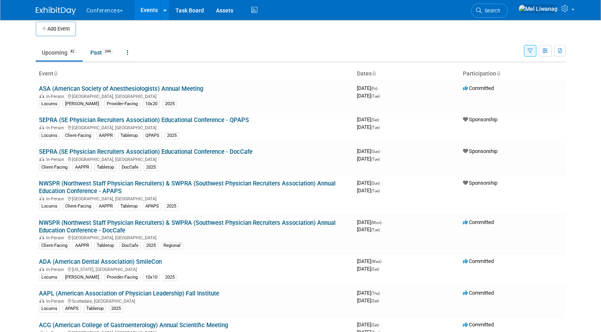
scroll to position [12, 0]
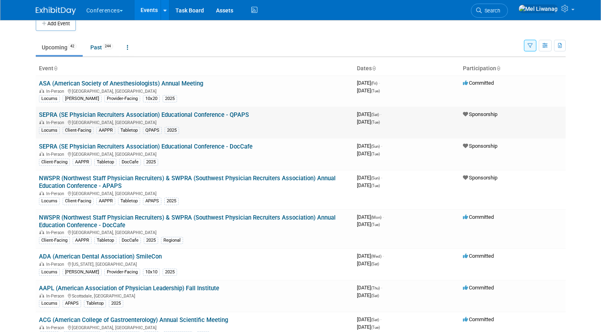
click at [216, 119] on td "SEPRA (SE Physician Recruiters Association) Educational Conference - QPAPS In-P…" at bounding box center [195, 123] width 318 height 32
click at [212, 113] on link "SEPRA (SE Physician Recruiters Association) Educational Conference - QPAPS" at bounding box center [144, 114] width 210 height 7
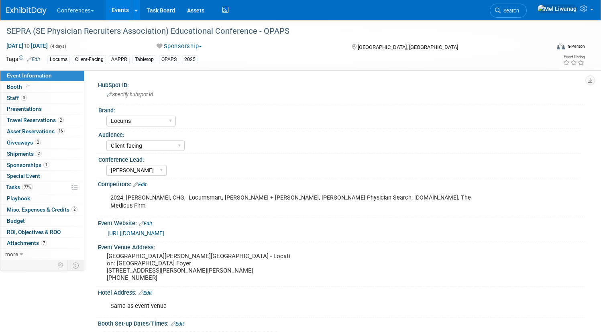
select select "Locums"
select select "Client-facing"
select select "[PERSON_NAME]"
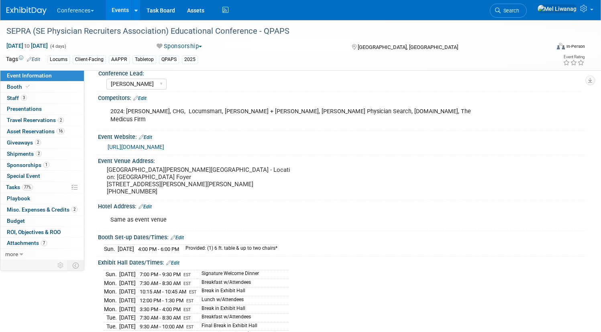
scroll to position [90, 0]
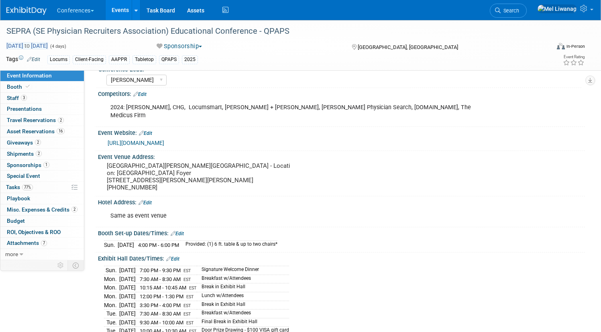
click at [48, 48] on span "[DATE] to [DATE]" at bounding box center [27, 45] width 42 height 7
select select "9"
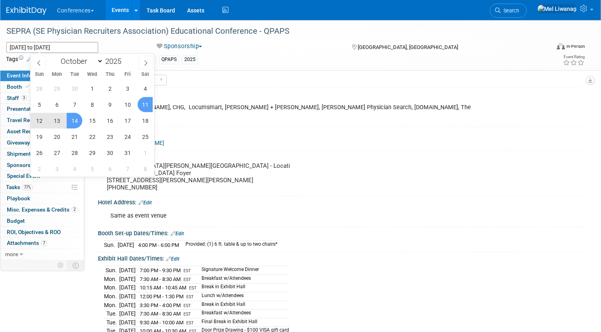
click at [41, 121] on span "12" at bounding box center [39, 121] width 16 height 16
type input "Oct 12, 2025"
click at [72, 119] on span "14" at bounding box center [75, 121] width 16 height 16
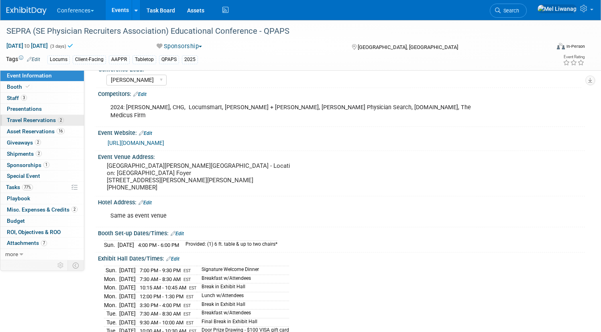
click at [64, 123] on span "Travel Reservations 2" at bounding box center [35, 120] width 57 height 6
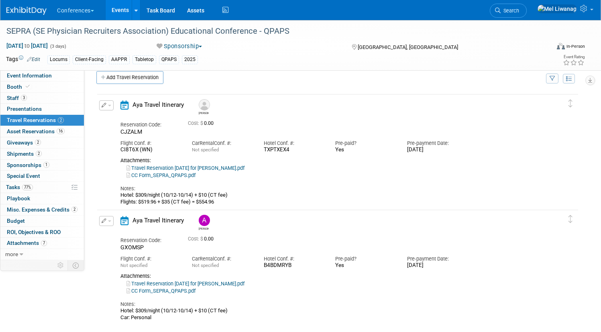
scroll to position [0, 0]
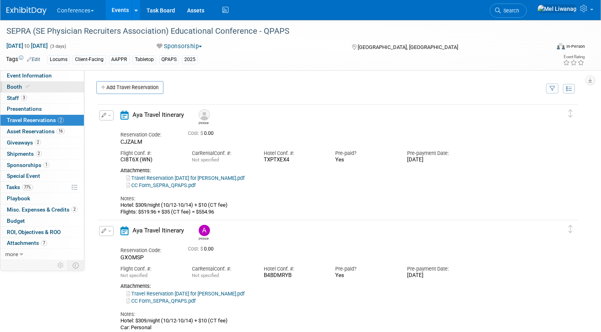
click at [75, 83] on link "Booth" at bounding box center [41, 86] width 83 height 11
select select "6' tabletop"
select select "No"
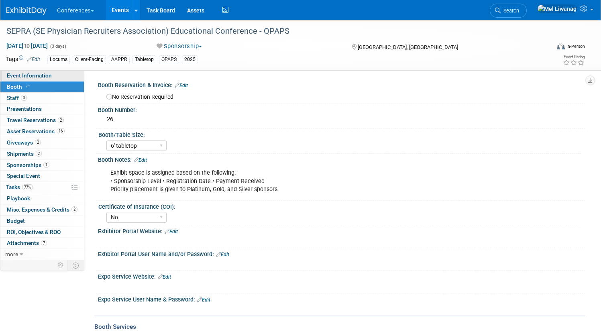
click at [52, 75] on span "Event Information" at bounding box center [29, 75] width 45 height 6
select select "Locums"
select select "Client-facing"
select select "[PERSON_NAME]"
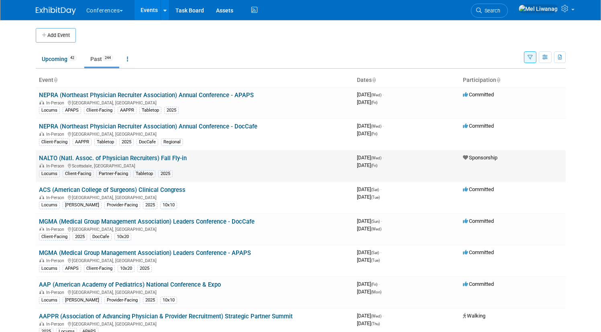
click at [125, 159] on link "NALTO (Natl. Assoc. of Physician Recruiters) Fall Fly-in" at bounding box center [113, 157] width 148 height 7
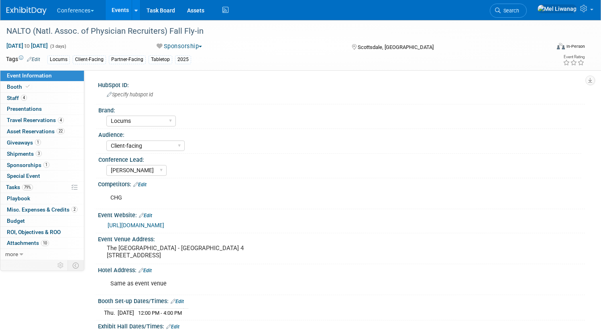
select select "Locums"
select select "Client-facing"
select select "[PERSON_NAME]"
click at [40, 178] on span "Special Event" at bounding box center [23, 176] width 33 height 6
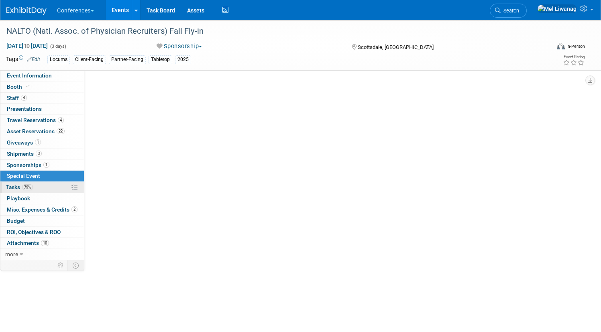
click at [33, 186] on span "79%" at bounding box center [27, 187] width 11 height 6
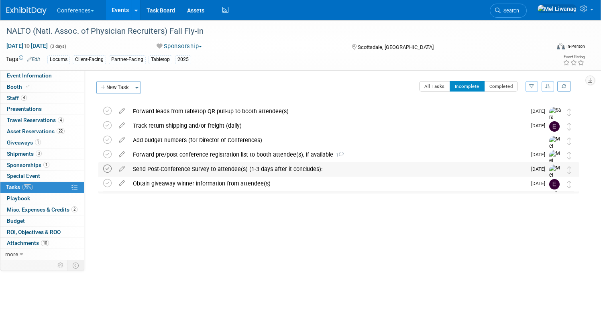
click at [112, 169] on icon at bounding box center [107, 169] width 8 height 8
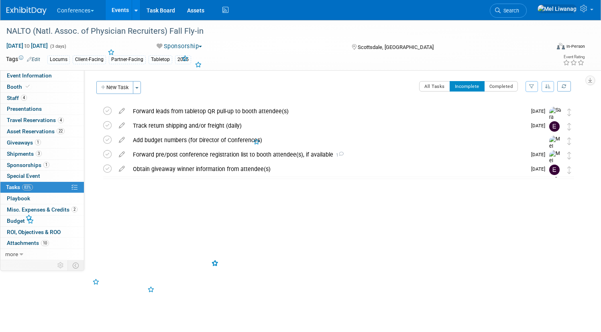
click at [233, 186] on div at bounding box center [336, 185] width 484 height 16
click at [504, 13] on link "Search" at bounding box center [508, 11] width 37 height 14
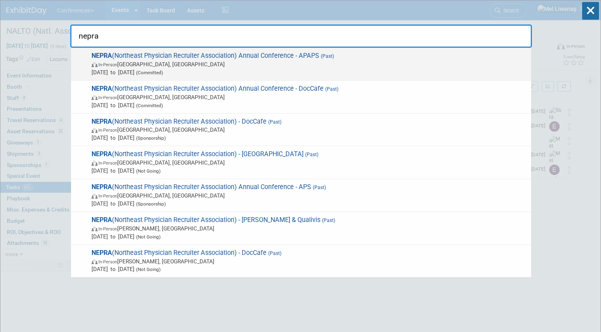
type input "nepra"
click at [420, 71] on span "Oct 8, 2025 to Oct 10, 2025 (Committed)" at bounding box center [308, 72] width 435 height 8
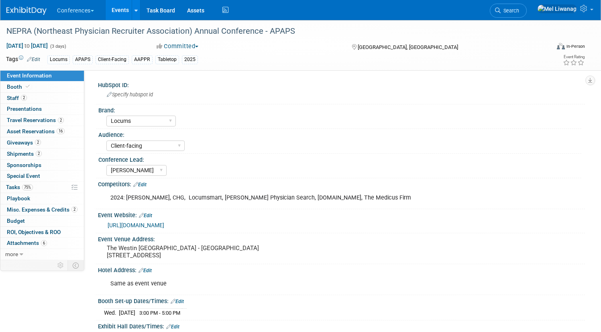
select select "Locums"
select select "Client-facing"
select select "[PERSON_NAME]"
click at [64, 182] on link "75% Tasks 75%" at bounding box center [41, 187] width 83 height 11
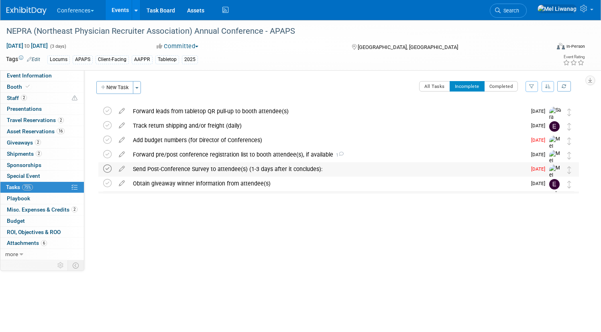
click at [112, 168] on icon at bounding box center [107, 169] width 8 height 8
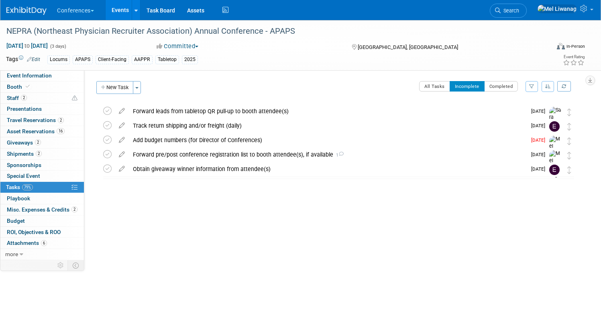
click at [282, 186] on div at bounding box center [336, 185] width 484 height 16
click at [47, 11] on img at bounding box center [26, 11] width 40 height 8
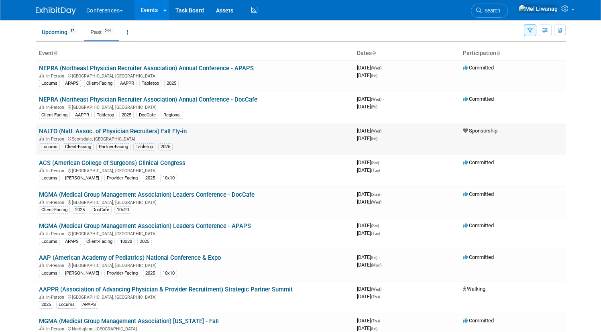
scroll to position [28, 0]
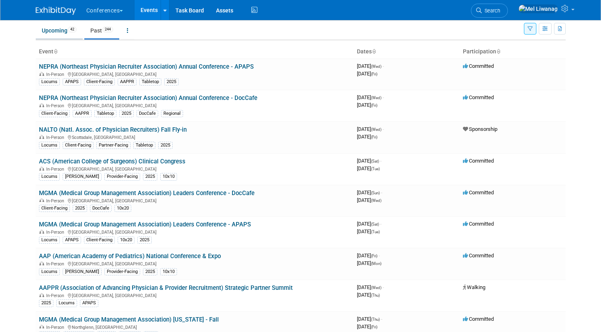
click at [59, 29] on link "Upcoming 42" at bounding box center [59, 30] width 47 height 15
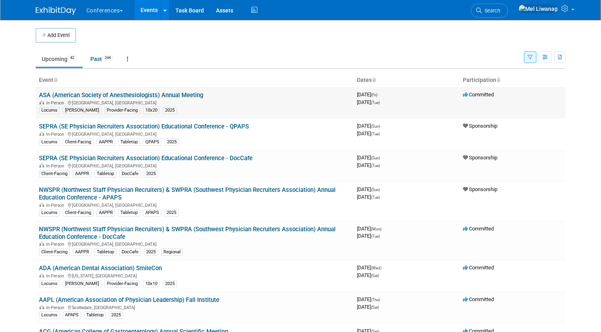
click at [170, 93] on link "ASA (American Society of Anesthesiologists) Annual Meeting" at bounding box center [121, 94] width 164 height 7
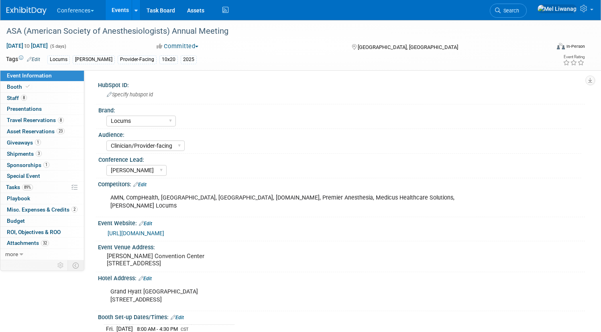
select select "Locums"
select select "Clinician/Provider-facing"
select select "[PERSON_NAME]"
click at [33, 189] on span "Tasks 89%" at bounding box center [19, 187] width 27 height 6
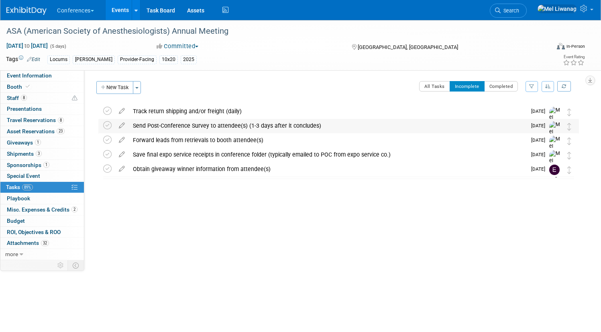
click at [195, 124] on div "Send Post-Conference Survey to attendee(s) (1-3 days after it concludes)" at bounding box center [327, 126] width 397 height 14
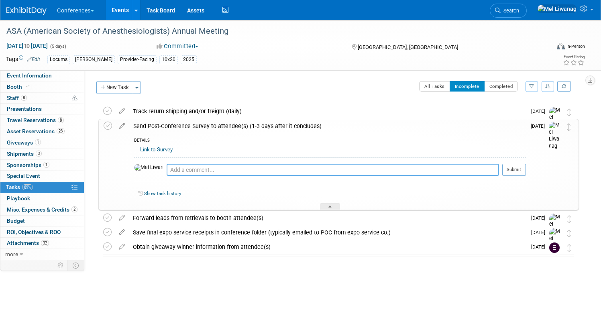
click at [186, 171] on textarea at bounding box center [333, 170] width 332 height 12
type textarea "10/11: Email scheduled"
click at [506, 168] on button "Submit" at bounding box center [514, 170] width 24 height 12
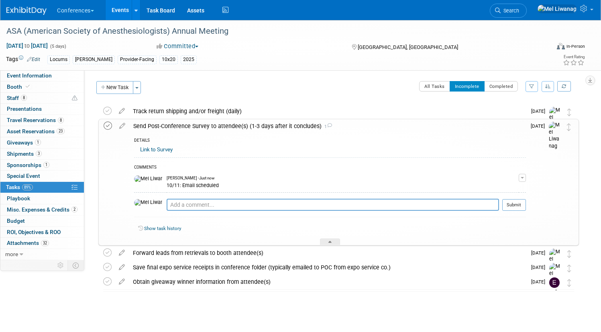
click at [112, 126] on icon at bounding box center [108, 126] width 8 height 8
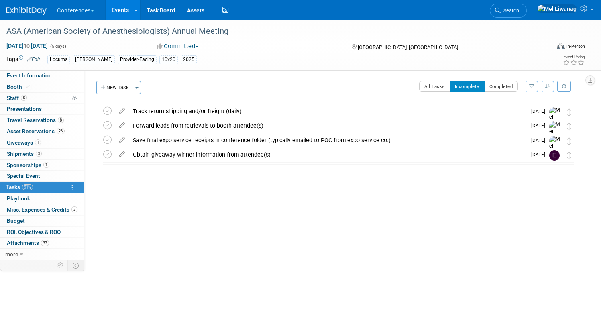
click at [47, 10] on img at bounding box center [26, 11] width 40 height 8
